Goal: Find contact information: Find contact information

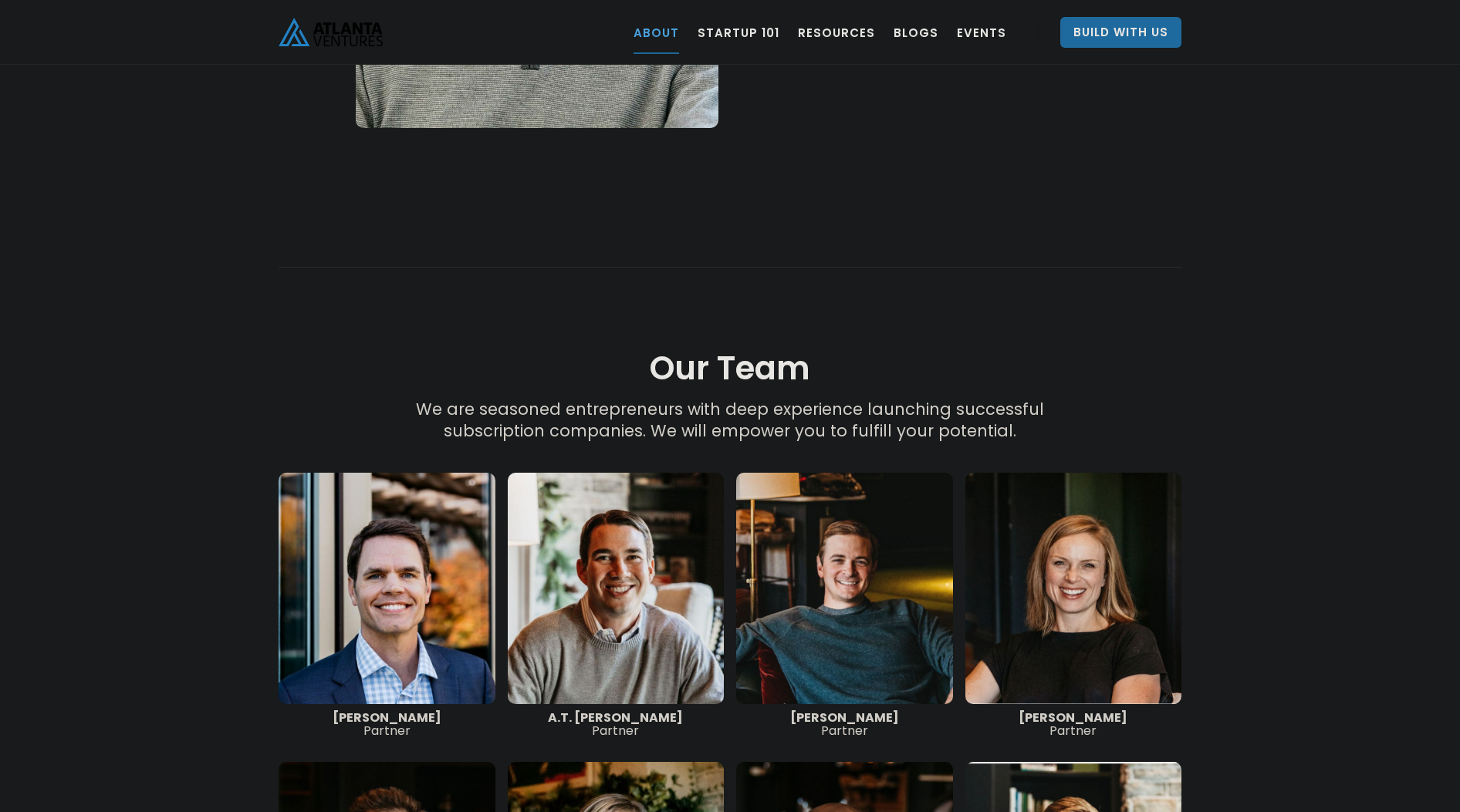
scroll to position [2083, 0]
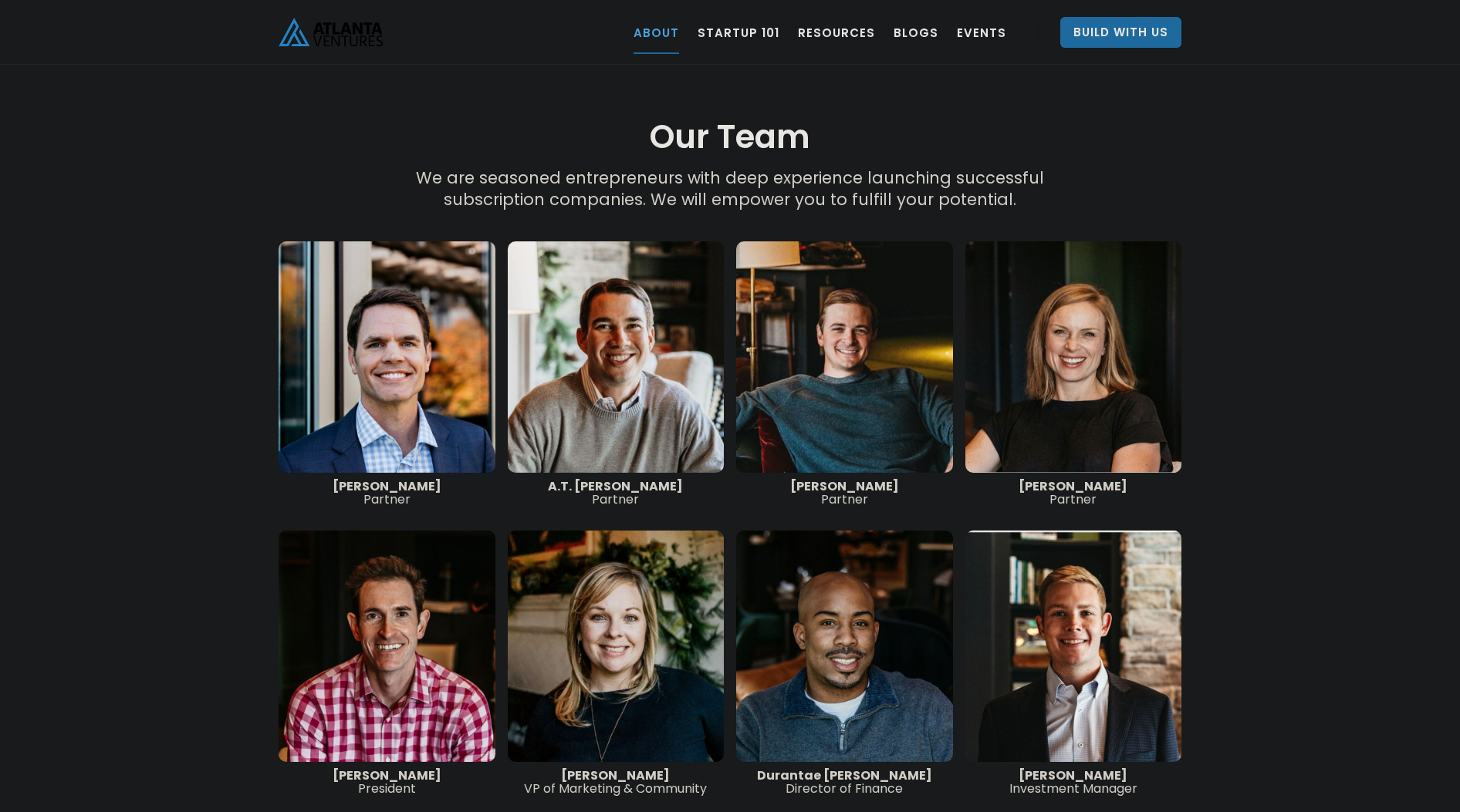
click at [819, 346] on link at bounding box center [844, 356] width 217 height 231
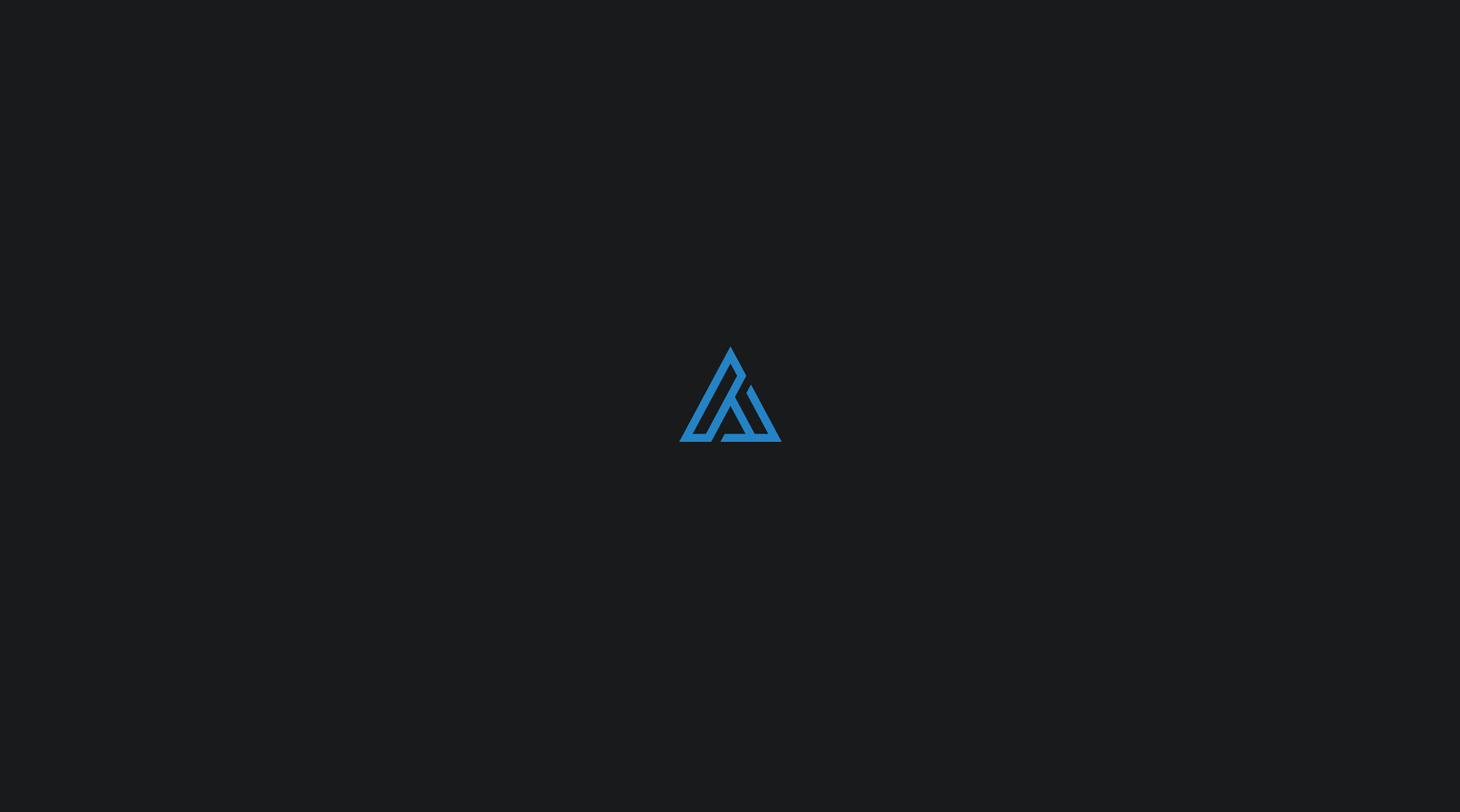
scroll to position [2083, 0]
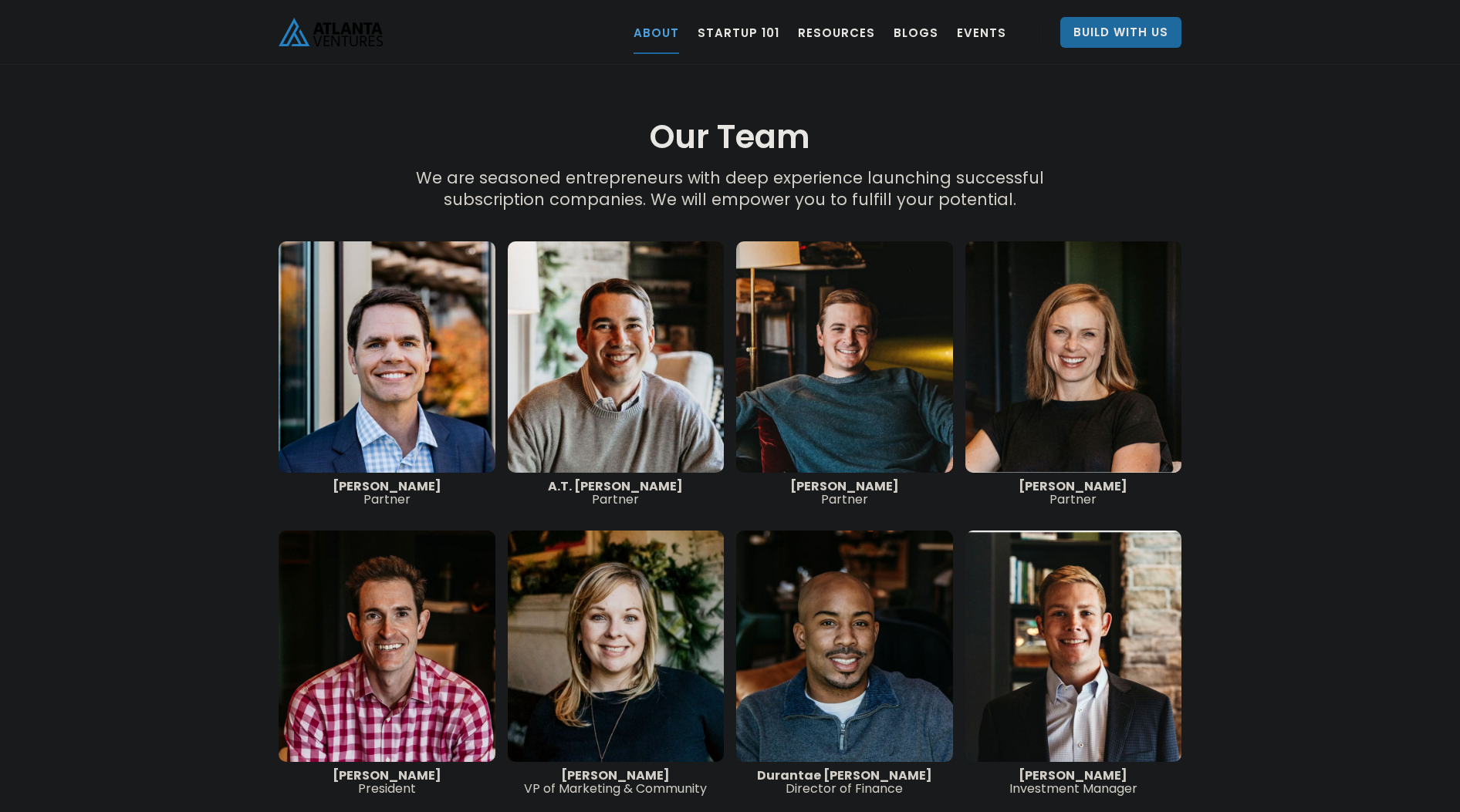
click at [1080, 362] on link at bounding box center [1073, 356] width 217 height 231
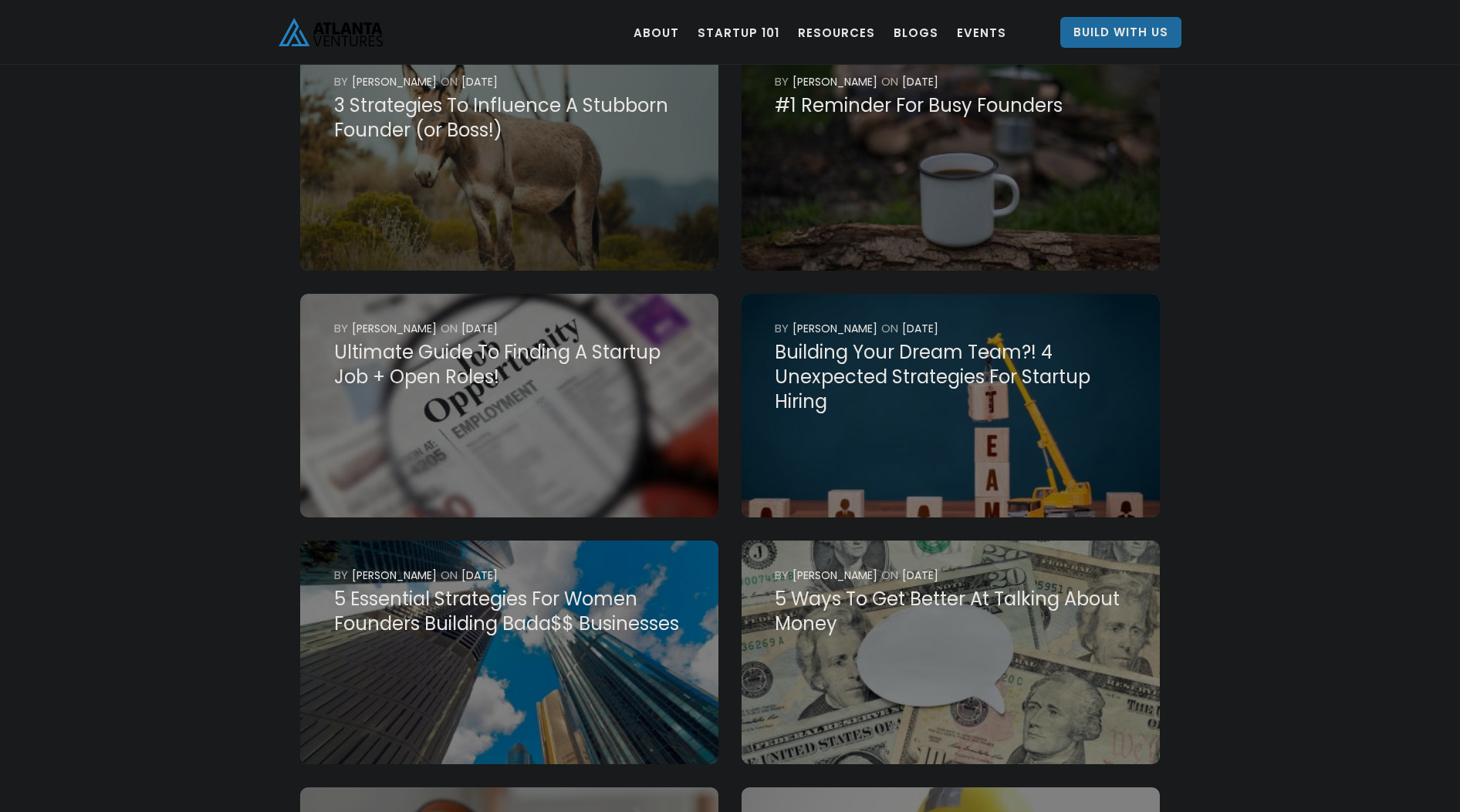
scroll to position [3472, 0]
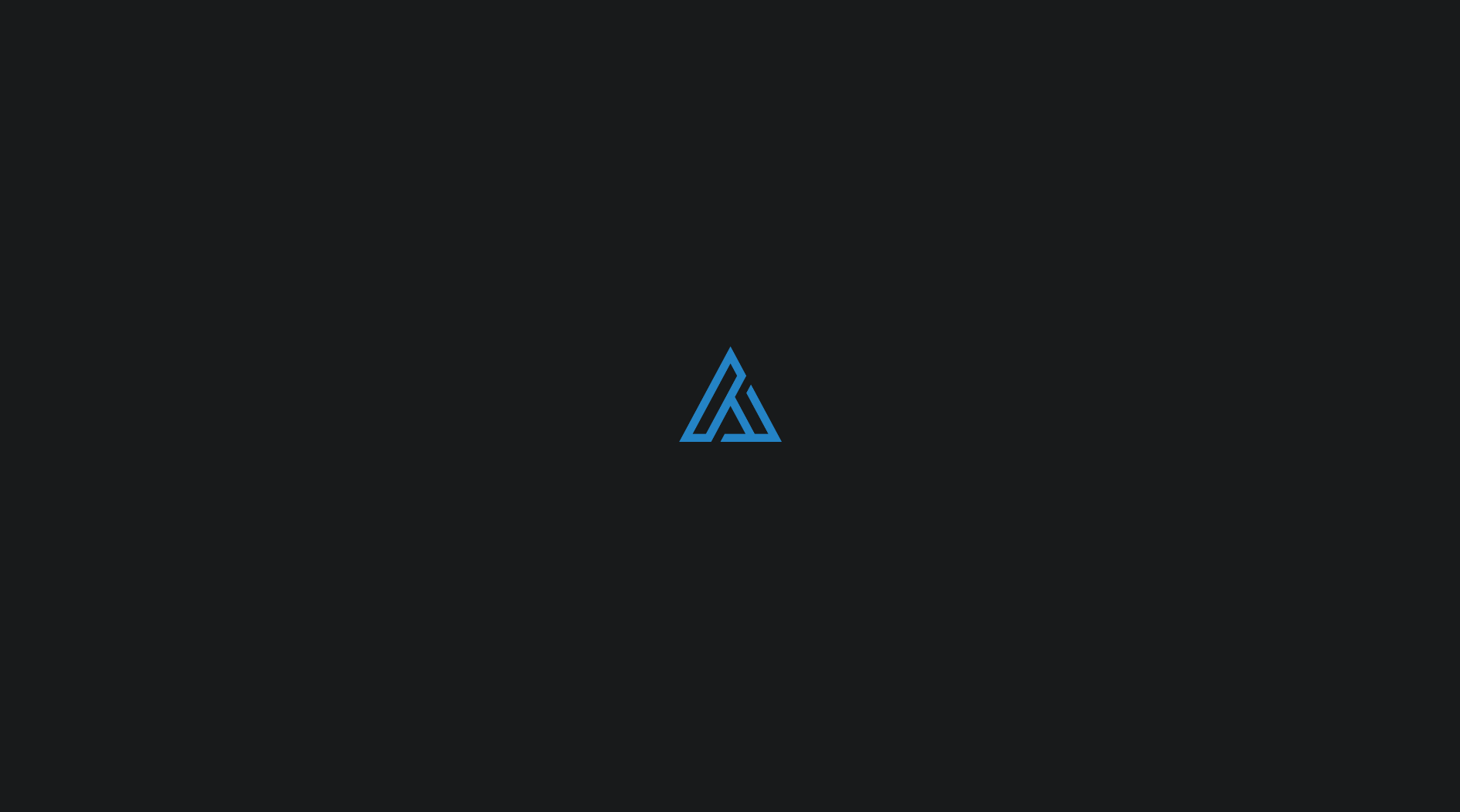
scroll to position [2083, 0]
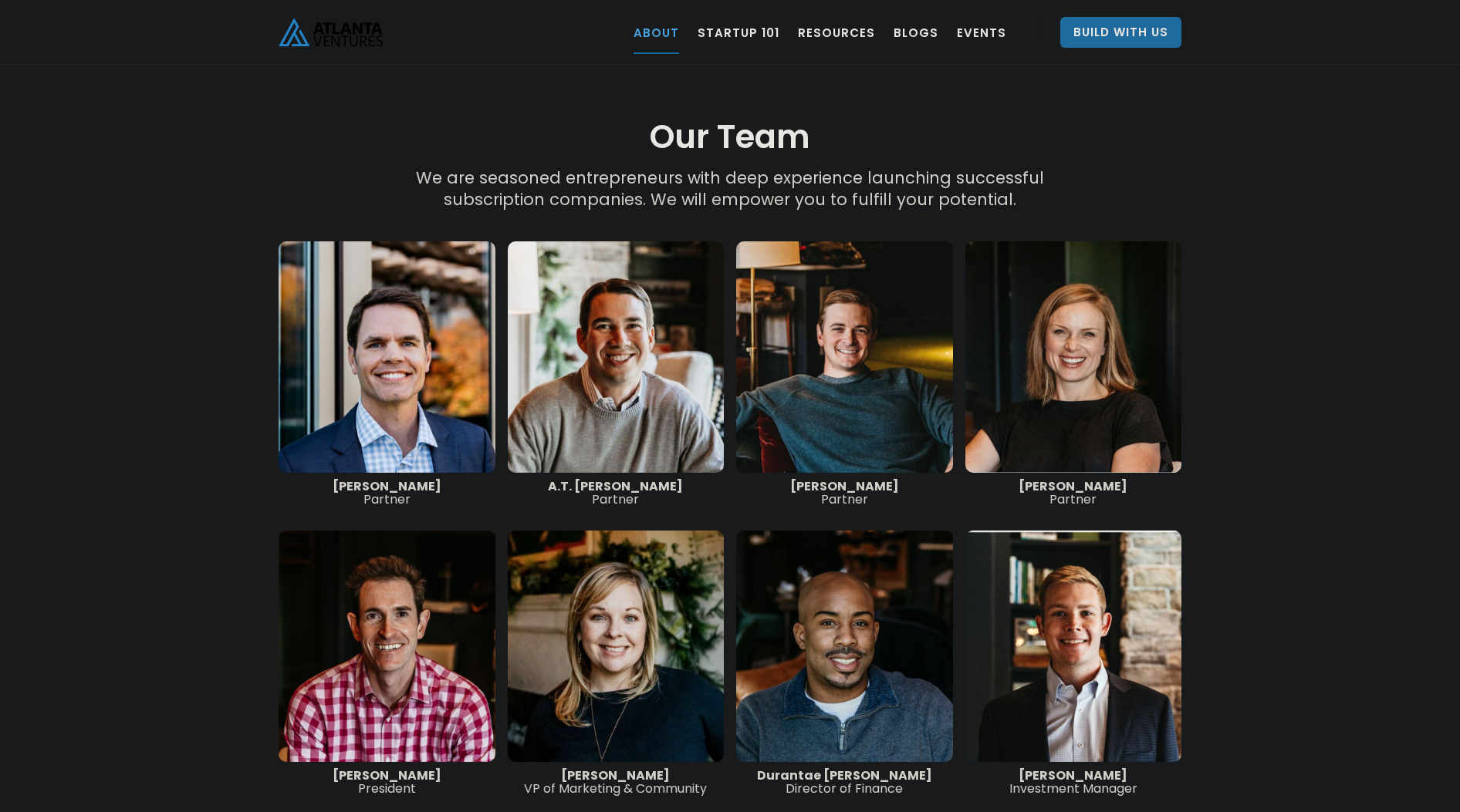
click at [420, 252] on link at bounding box center [387, 356] width 217 height 231
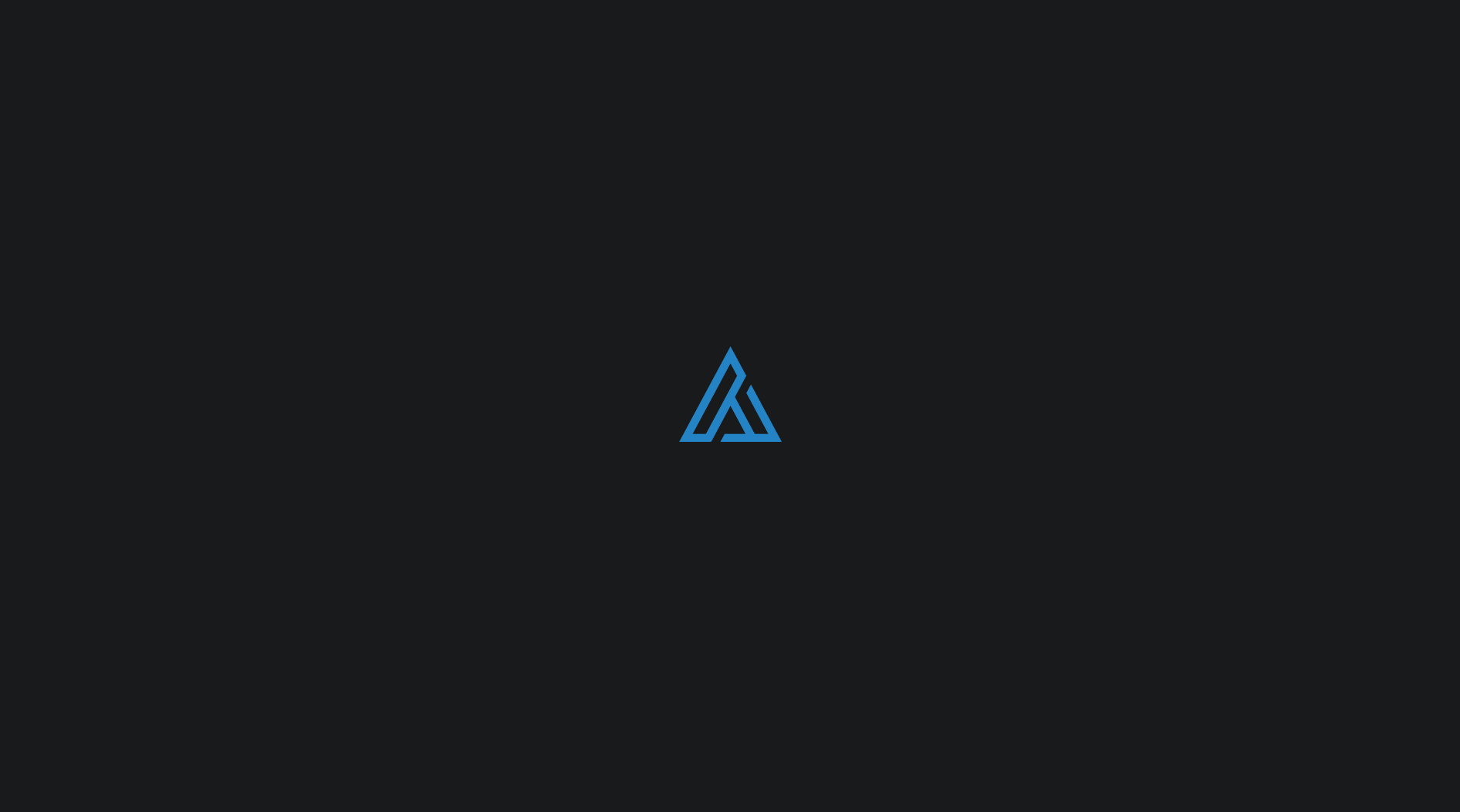
scroll to position [2083, 0]
